Goal: Transaction & Acquisition: Purchase product/service

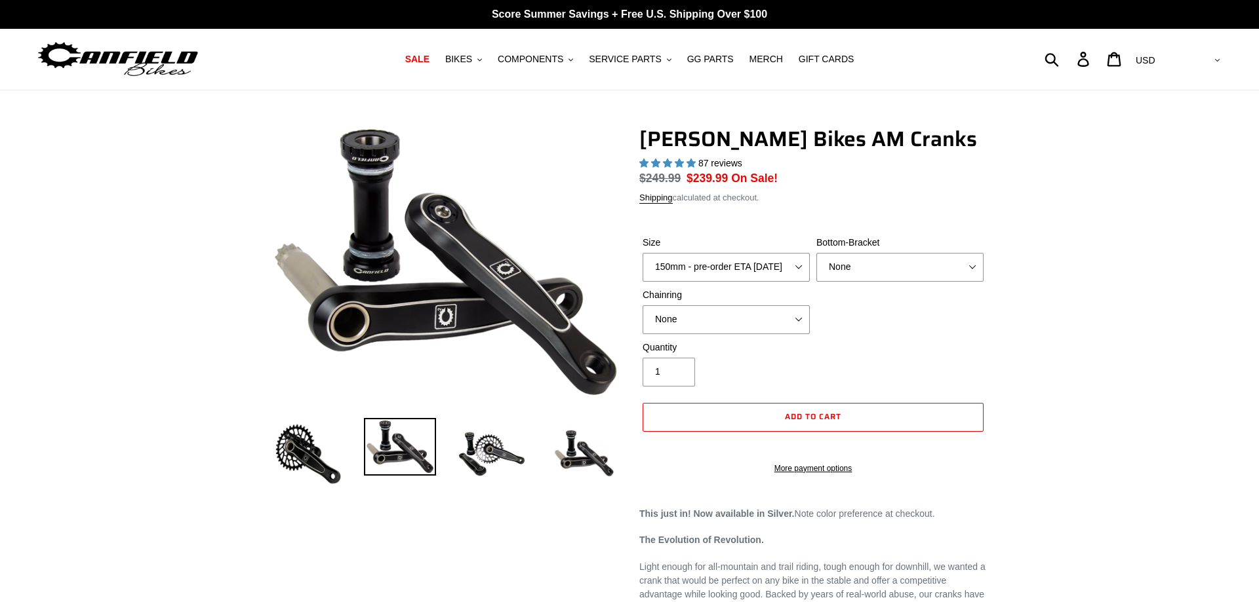
select select "highest-rating"
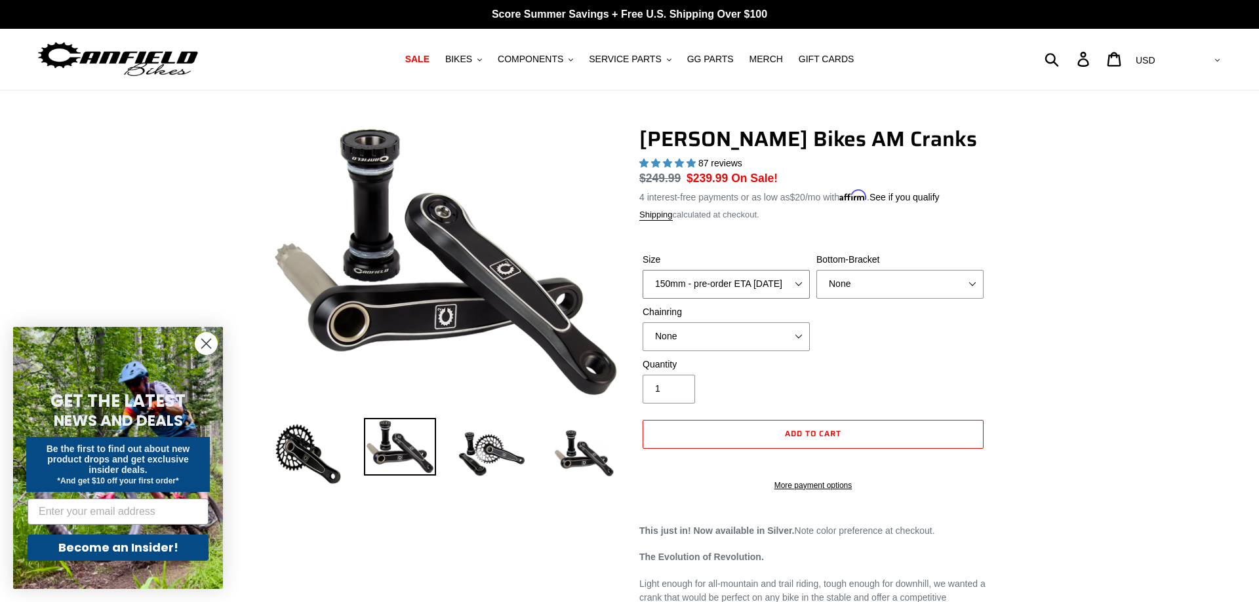
click at [642, 270] on select "150mm - pre-order ETA 9/30/25 155mm - pre-order ETA 9/30/25 160mm - pre-order E…" at bounding box center [725, 284] width 167 height 29
select select "165mm - pre-order ETA 9/30/25"
click option "165mm - pre-order ETA 9/30/25" at bounding box center [0, 0] width 0 height 0
click at [816, 270] on select "None BSA Threaded 68/73mm Press Fit PF92" at bounding box center [899, 284] width 167 height 29
select select "BSA Threaded 68/73mm"
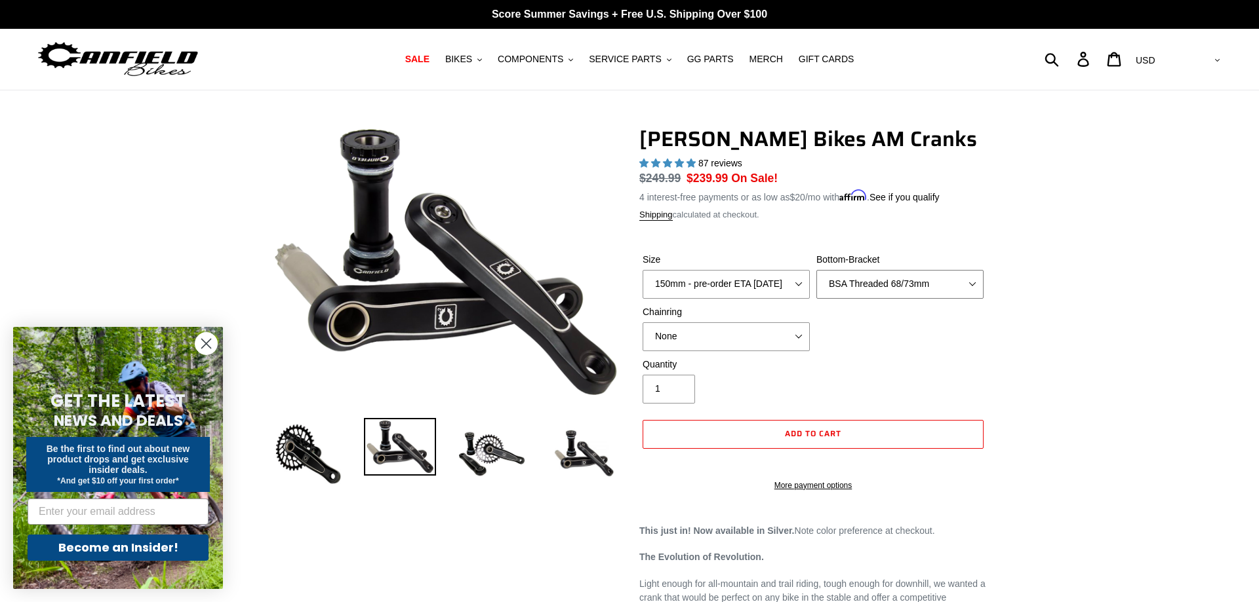
click option "BSA Threaded 68/73mm" at bounding box center [0, 0] width 0 height 0
click at [642, 322] on select "None 30t Round (Boost 148) 30t Oval (Boost 148) 32t Round (Boost 148) 32t Oval …" at bounding box center [725, 336] width 167 height 29
click at [785, 337] on select "None 30t Round (Boost 148) 30t Oval (Boost 148) 32t Round (Boost 148) 32t Oval …" at bounding box center [725, 336] width 167 height 29
click at [550, 55] on span "COMPONENTS" at bounding box center [531, 59] width 66 height 11
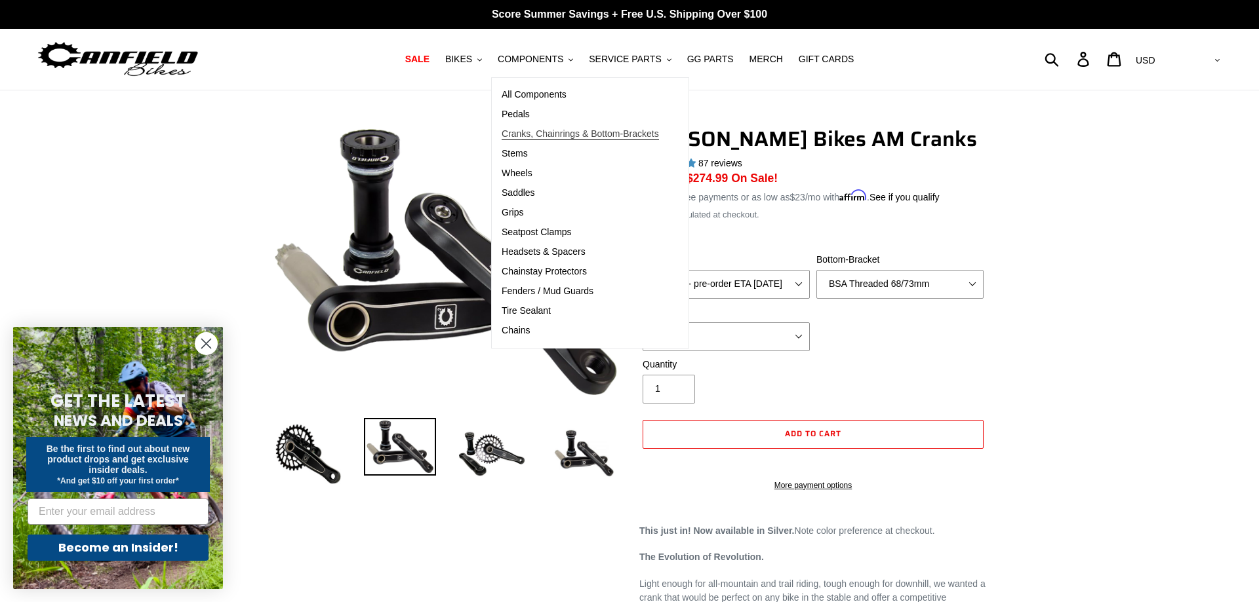
click at [534, 130] on span "Cranks, Chainrings & Bottom-Brackets" at bounding box center [579, 133] width 157 height 11
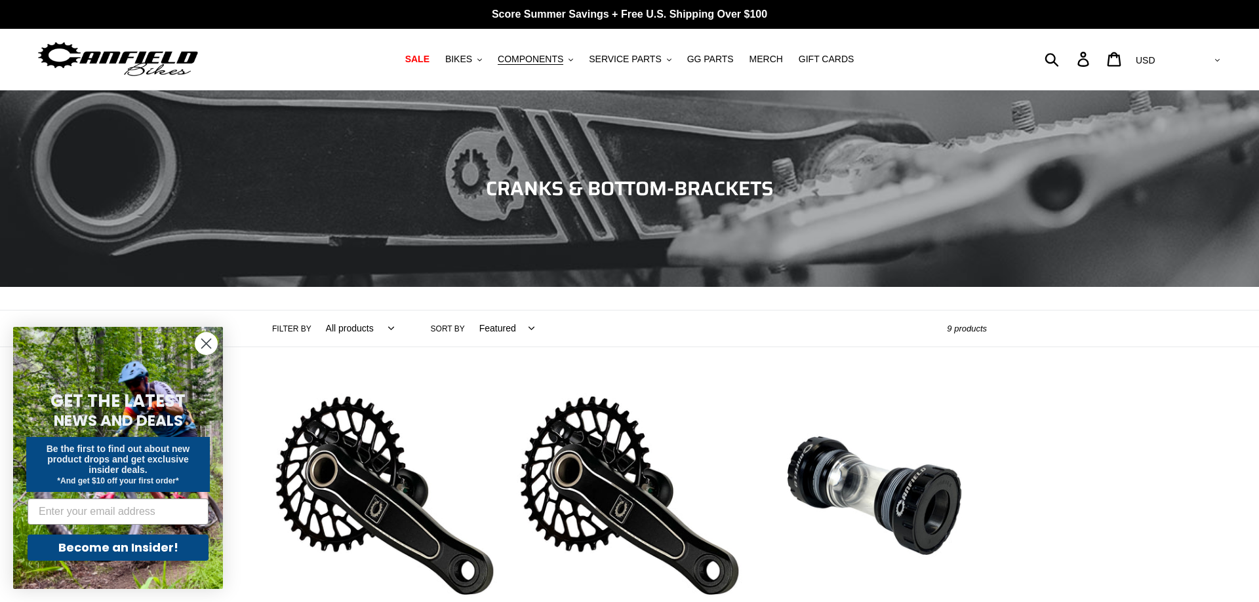
click at [201, 338] on circle "Close dialog" at bounding box center [206, 344] width 22 height 22
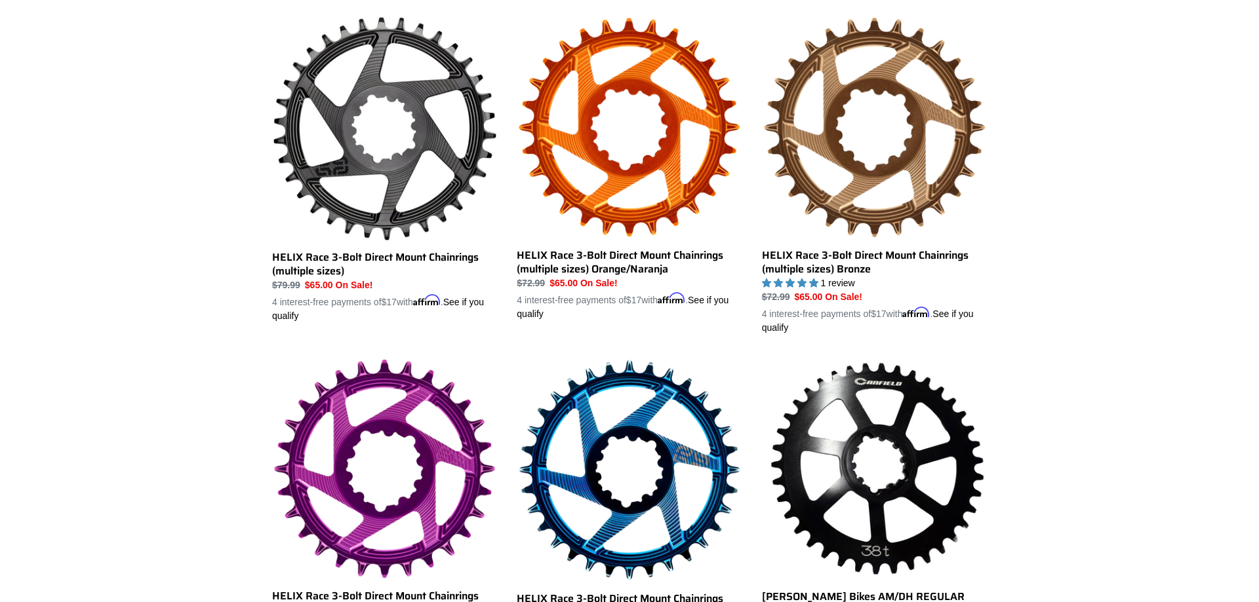
scroll to position [996, 0]
